Goal: Task Accomplishment & Management: Use online tool/utility

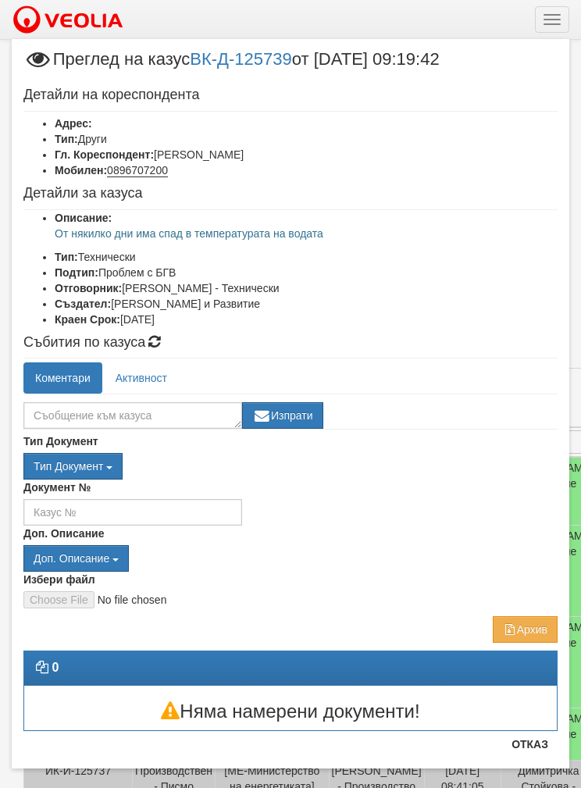
scroll to position [20, 0]
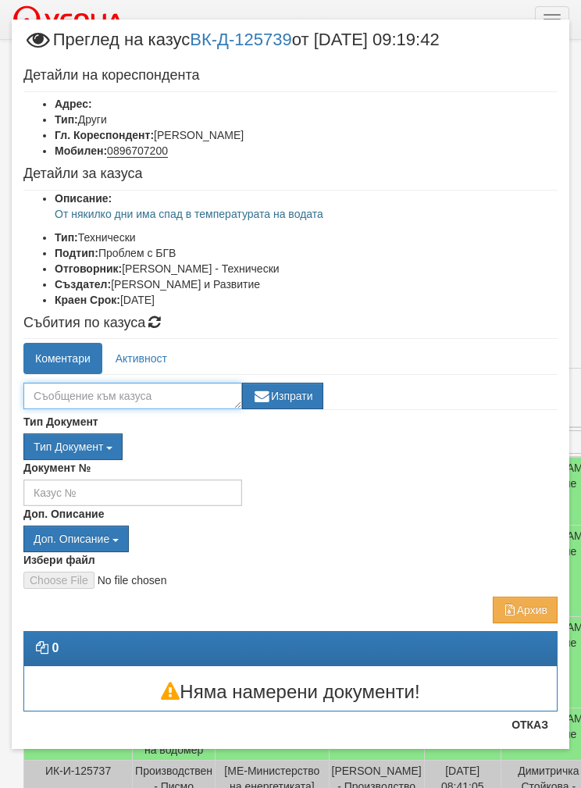
click at [66, 393] on textarea at bounding box center [132, 396] width 219 height 27
click at [74, 394] on textarea at bounding box center [132, 396] width 219 height 27
type textarea "Запушени филтри ОС кръг"
click at [291, 396] on button "Изпрати" at bounding box center [282, 396] width 81 height 27
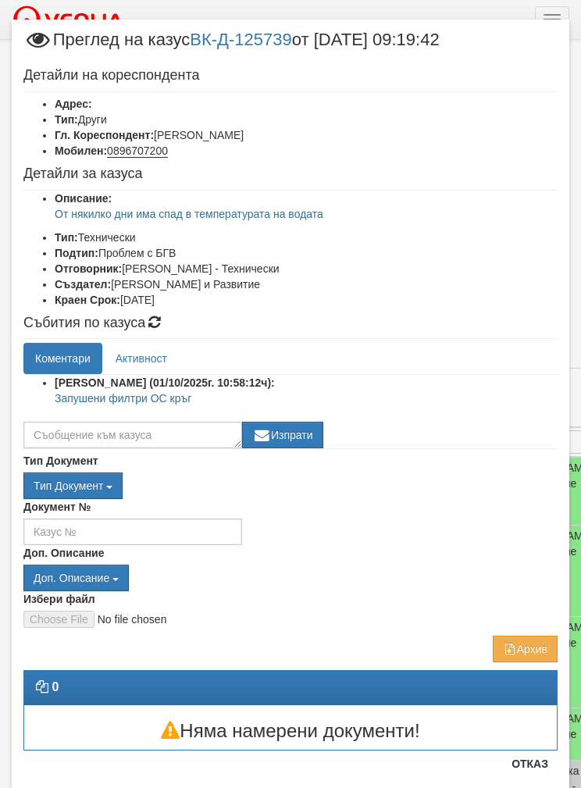
click at [531, 775] on button "Отказ" at bounding box center [529, 764] width 55 height 25
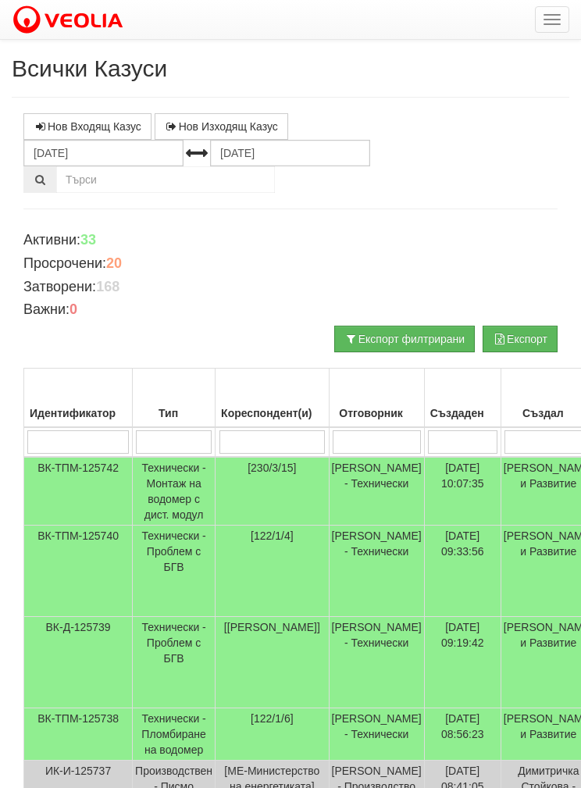
click at [548, 22] on button "button" at bounding box center [552, 19] width 34 height 27
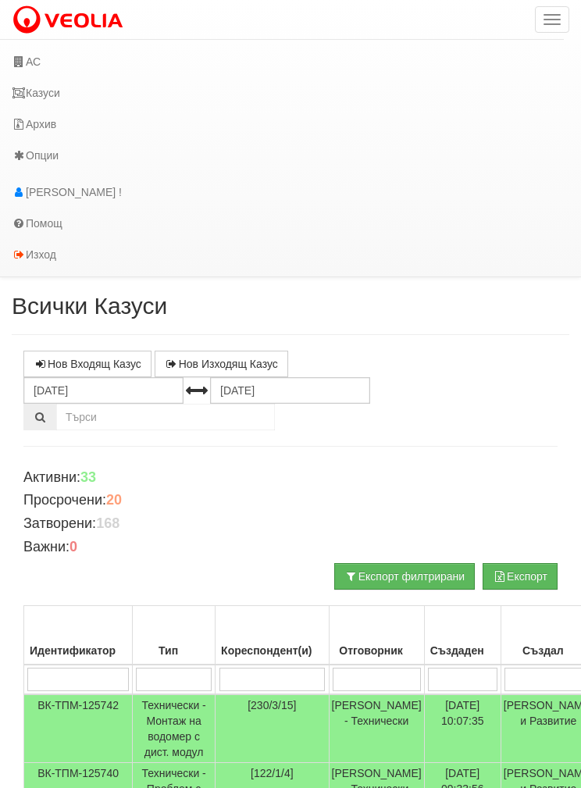
click at [35, 59] on link "АС" at bounding box center [282, 61] width 564 height 31
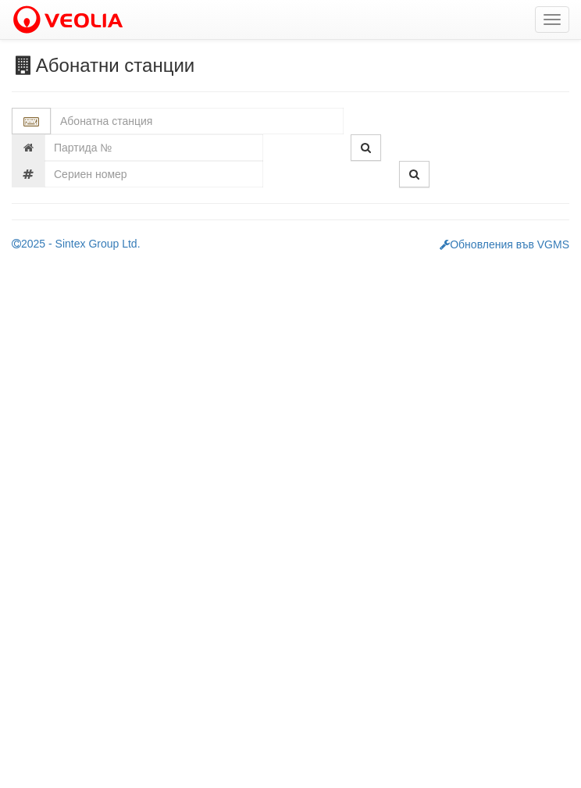
click at [85, 124] on input "text" at bounding box center [197, 121] width 293 height 27
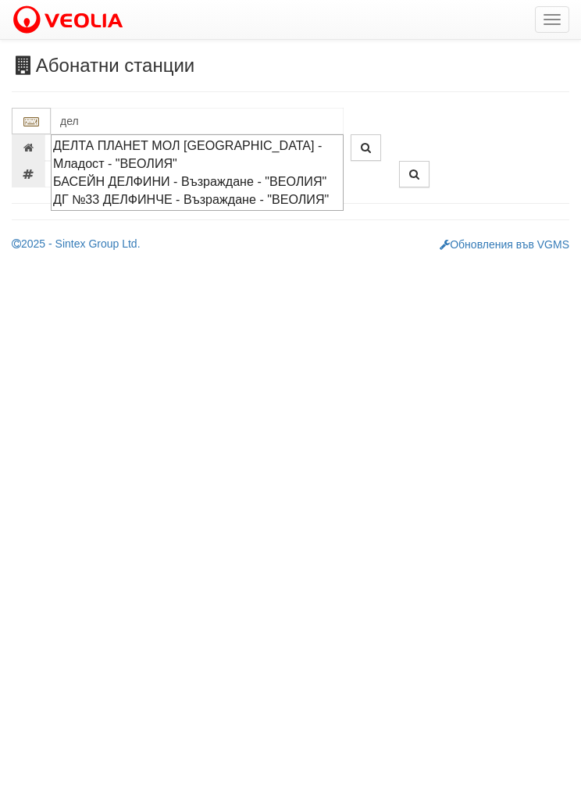
click at [101, 185] on div "БАСЕЙН ДЕЛФИНИ - Възраждане - "ВЕОЛИЯ"" at bounding box center [197, 182] width 288 height 18
type input "БАСЕЙН ДЕЛФИНИ - Възраждане - "ВЕОЛИЯ""
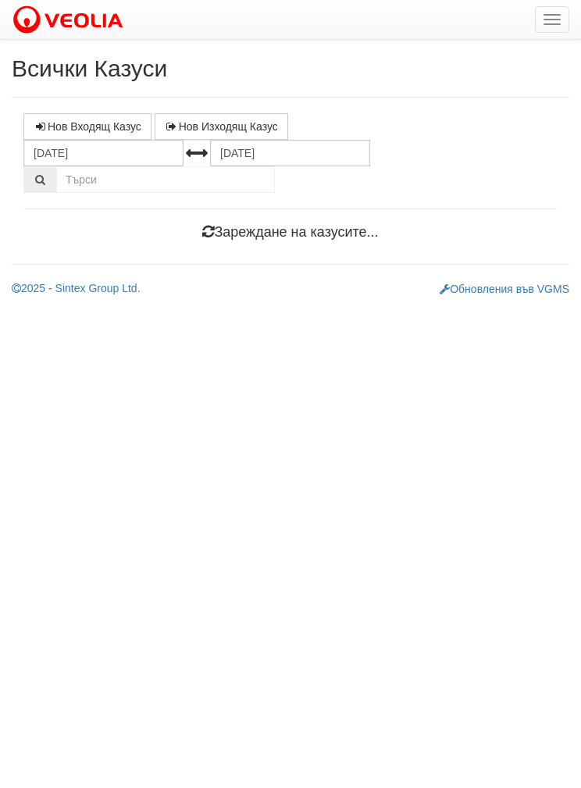
click at [552, 21] on button "button" at bounding box center [552, 19] width 34 height 27
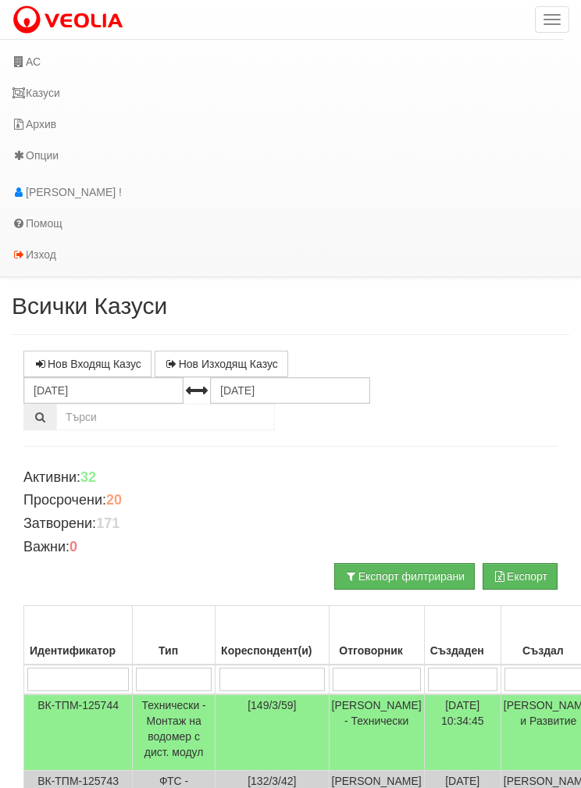
click at [39, 63] on link "АС" at bounding box center [282, 61] width 564 height 31
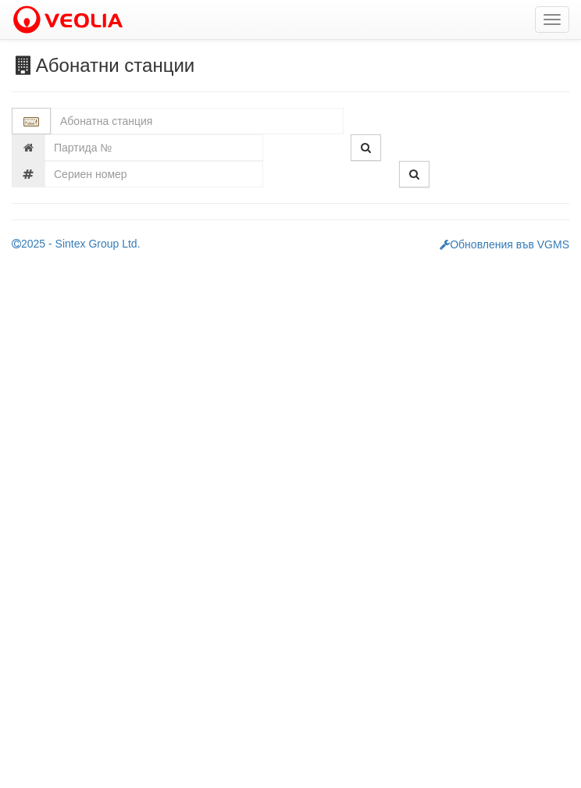
click at [109, 118] on input "text" at bounding box center [197, 121] width 293 height 27
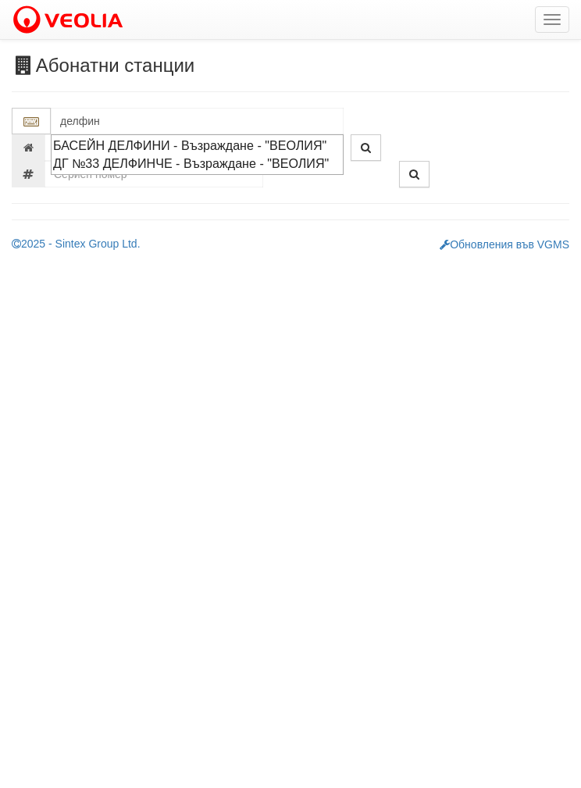
click at [112, 173] on div "ДГ №33 ДЕЛФИНЧЕ - Възраждане - "ВЕОЛИЯ"" at bounding box center [197, 164] width 288 height 18
type input "ДГ №33 ДЕЛФИНЧЕ - Възраждане - "ВЕОЛИЯ""
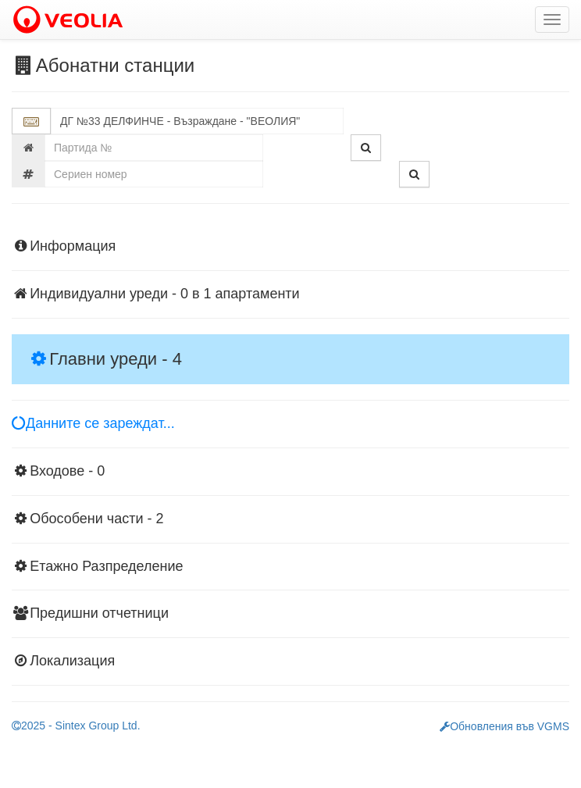
click at [81, 346] on h4 "Главни уреди - 4" at bounding box center [291, 359] width 558 height 50
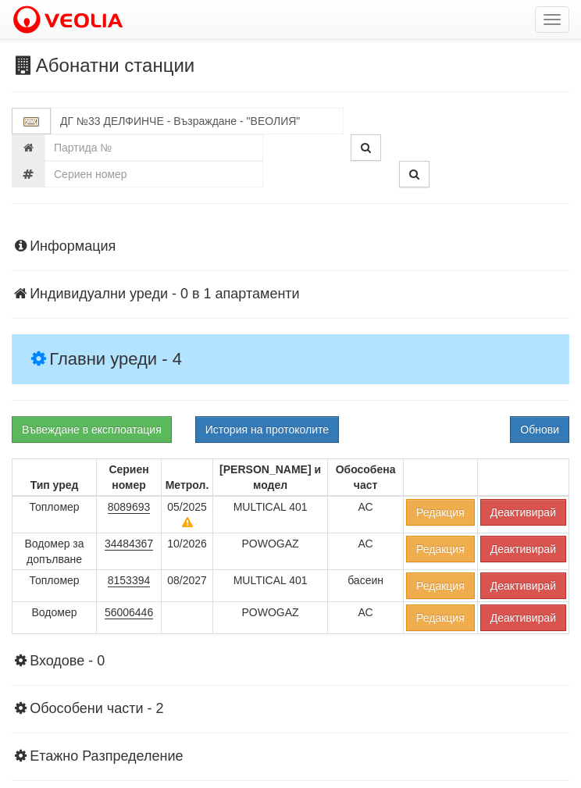
click at [244, 420] on button "История на протоколите" at bounding box center [267, 429] width 144 height 27
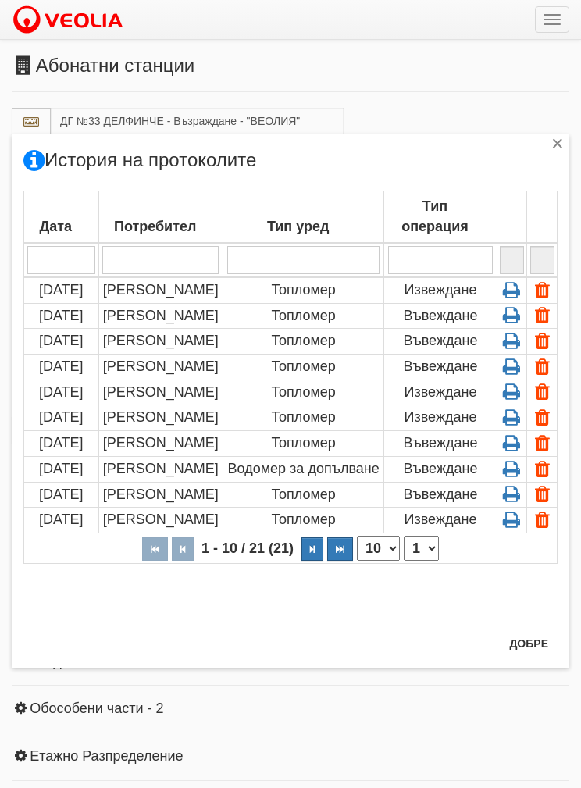
click at [516, 291] on icon at bounding box center [512, 290] width 24 height 14
click at [515, 317] on icon at bounding box center [512, 315] width 24 height 14
click at [440, 316] on td "Въвеждане" at bounding box center [440, 316] width 112 height 26
click at [523, 320] on icon at bounding box center [512, 315] width 24 height 14
click at [434, 273] on input "search" at bounding box center [440, 260] width 105 height 28
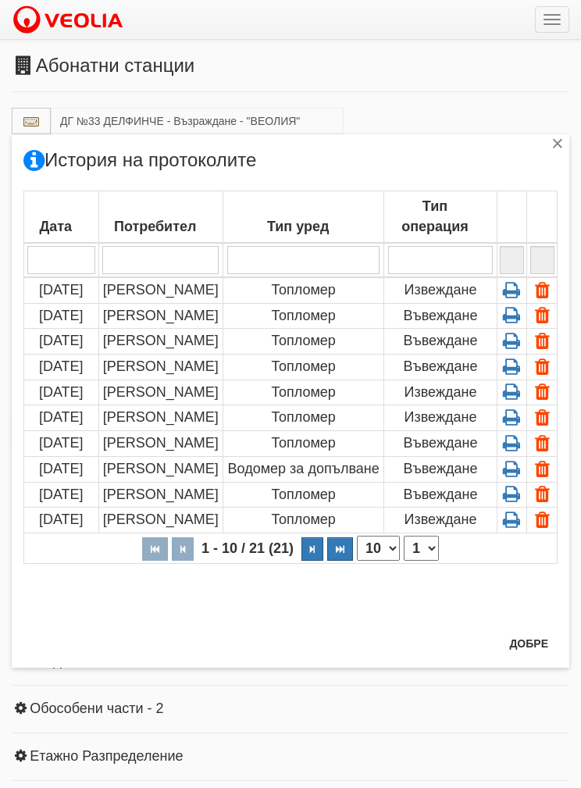
click at [449, 284] on td "Извеждане" at bounding box center [440, 290] width 112 height 26
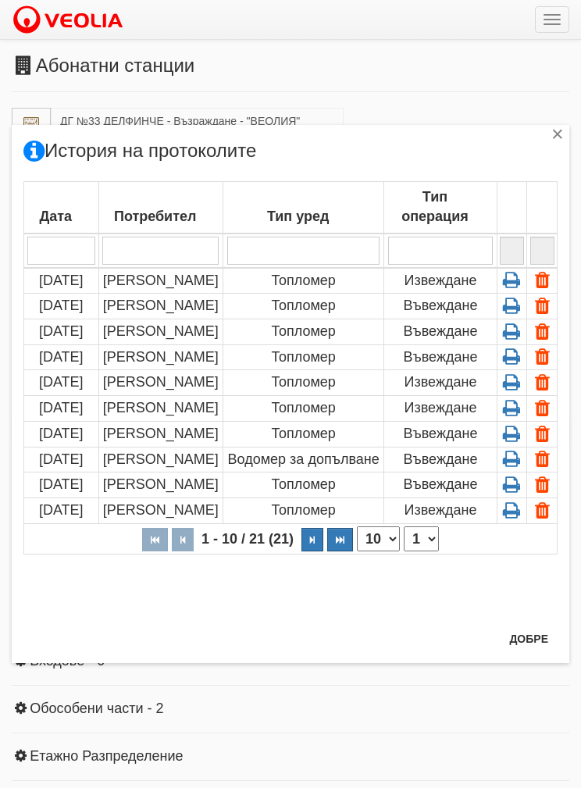
click at [523, 280] on icon at bounding box center [512, 280] width 24 height 14
click at [452, 282] on td "Извеждане" at bounding box center [440, 281] width 112 height 26
click at [446, 289] on td "Извеждане" at bounding box center [440, 281] width 112 height 26
click at [436, 282] on td "Извеждане" at bounding box center [440, 281] width 112 height 26
click at [521, 276] on icon at bounding box center [512, 280] width 24 height 14
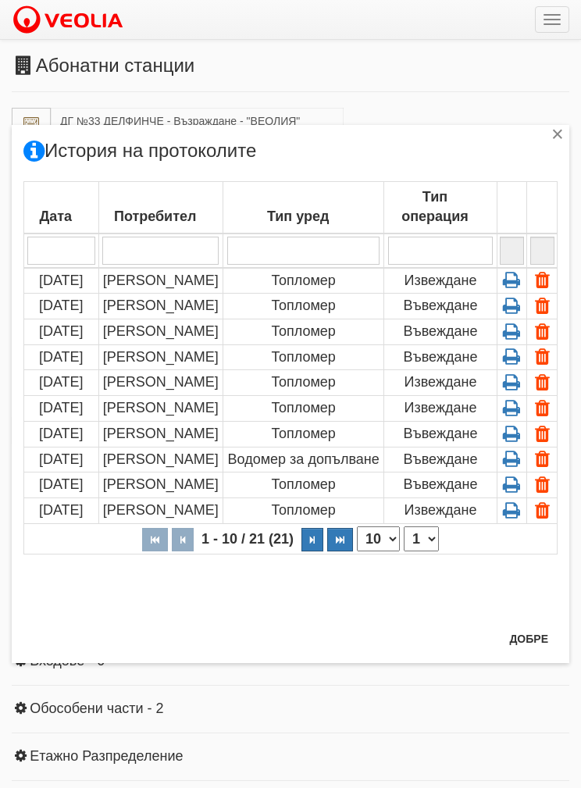
click at [533, 638] on button "Добре" at bounding box center [529, 639] width 58 height 25
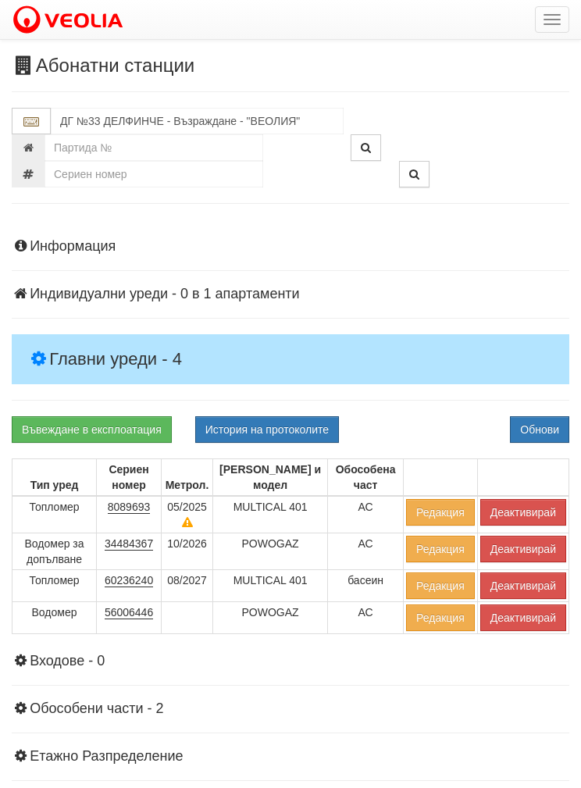
click at [543, 20] on button "button" at bounding box center [552, 19] width 34 height 27
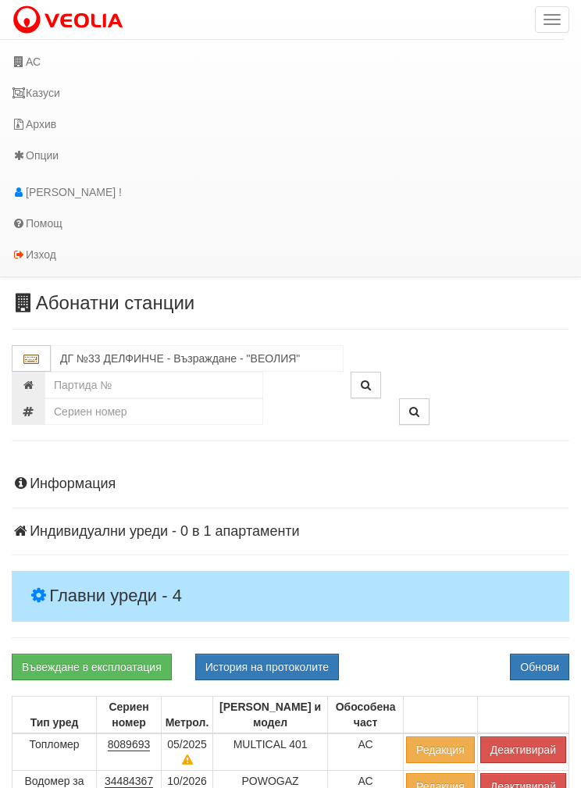
click at [48, 98] on link "Казуси" at bounding box center [282, 92] width 564 height 31
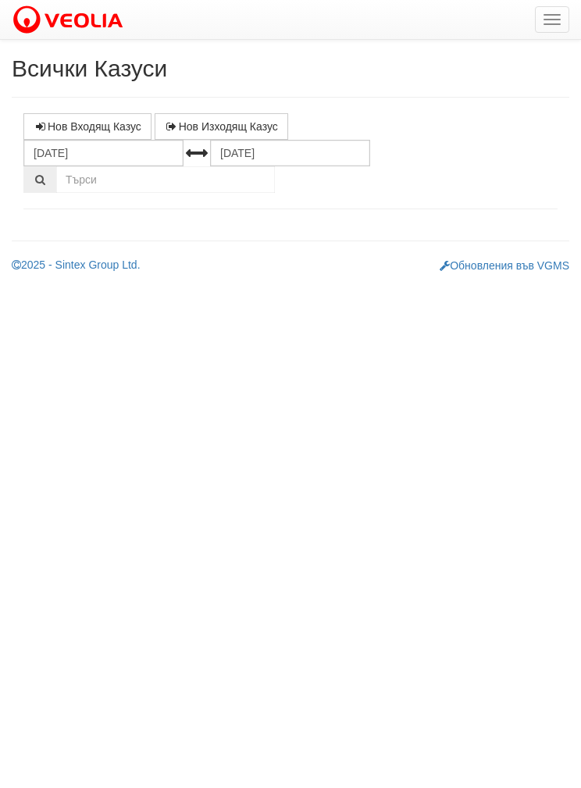
select select "1"
